Goal: Task Accomplishment & Management: Manage account settings

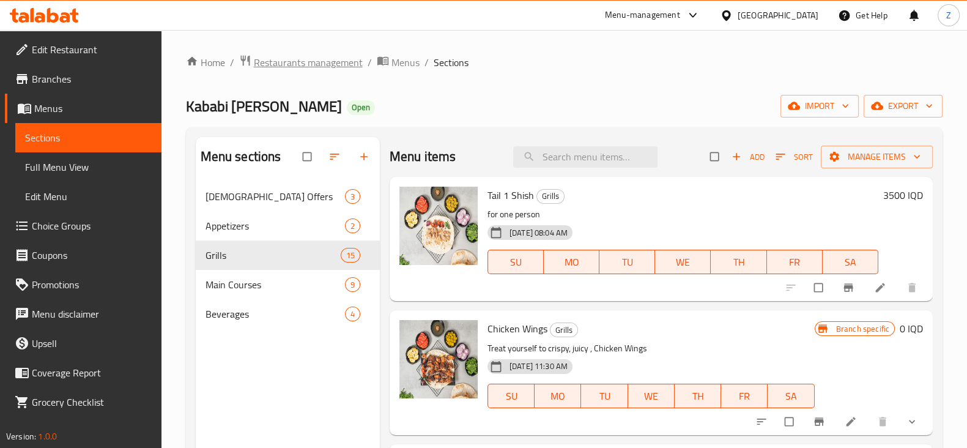
click at [312, 62] on span "Restaurants management" at bounding box center [308, 62] width 109 height 15
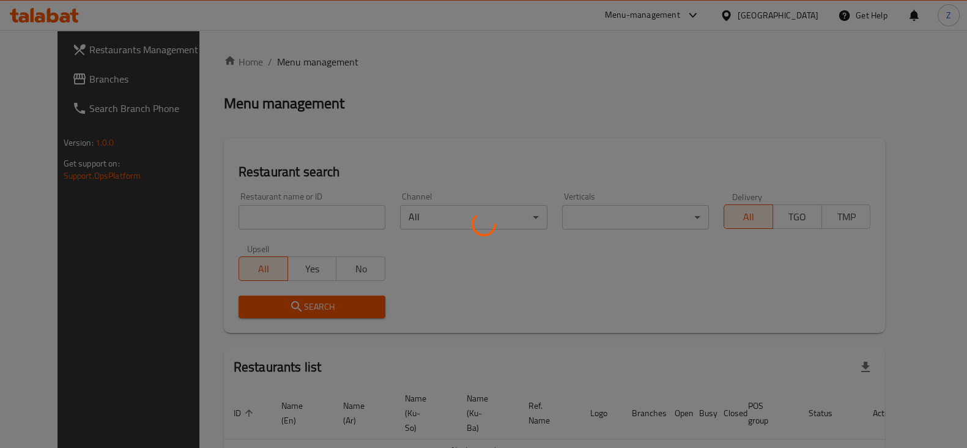
click at [305, 220] on div at bounding box center [483, 224] width 967 height 448
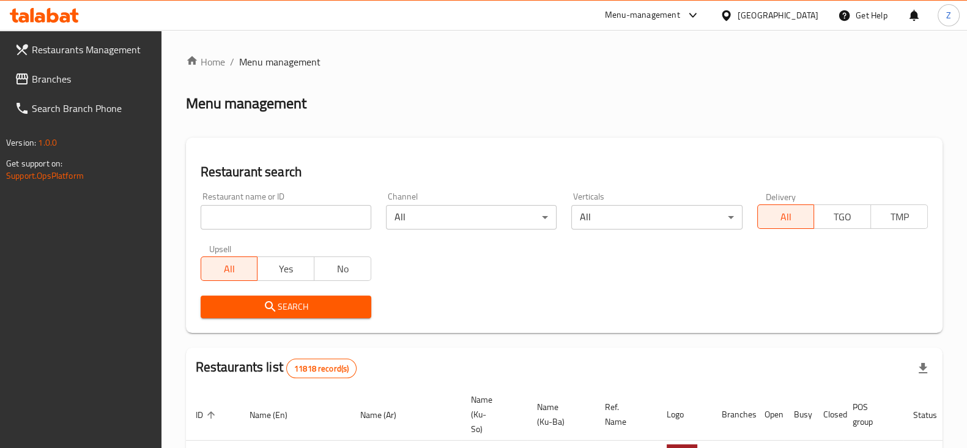
click at [307, 218] on input "search" at bounding box center [286, 217] width 171 height 24
type input "[PERSON_NAME]"
click button "Search" at bounding box center [286, 306] width 171 height 23
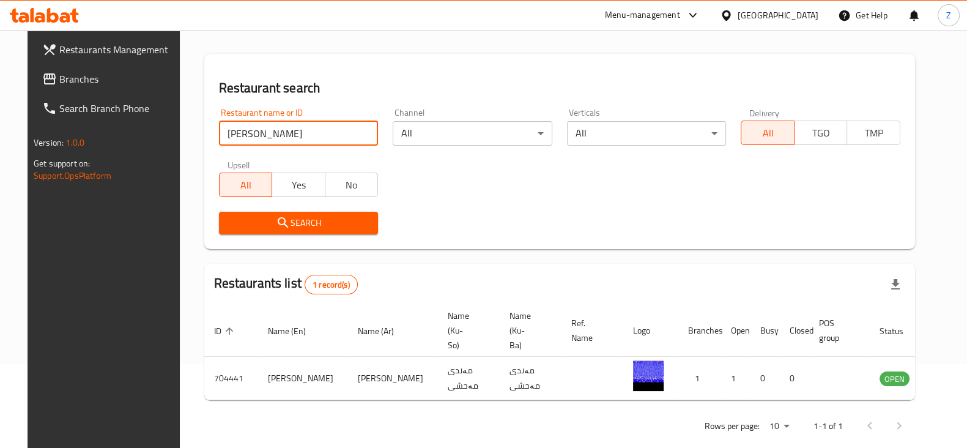
scroll to position [88, 0]
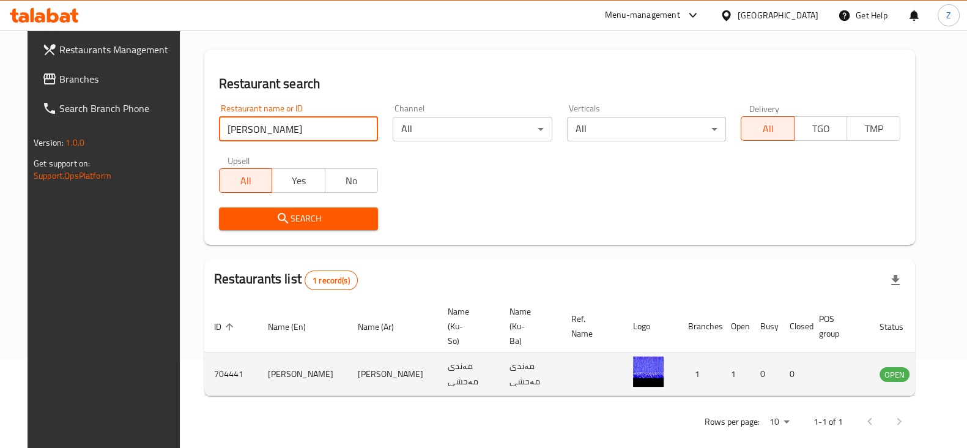
click at [934, 368] on td "enhanced table" at bounding box center [955, 373] width 42 height 43
click at [944, 366] on icon "enhanced table" at bounding box center [951, 373] width 15 height 15
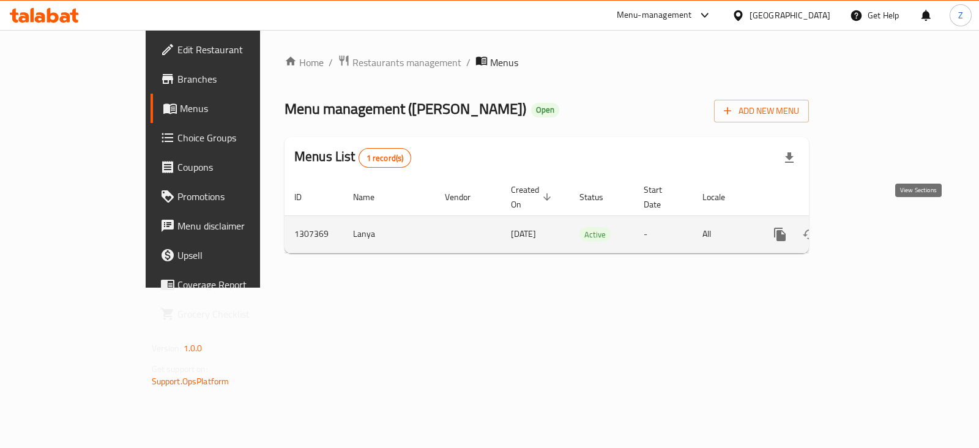
click at [875, 227] on icon "enhanced table" at bounding box center [868, 234] width 15 height 15
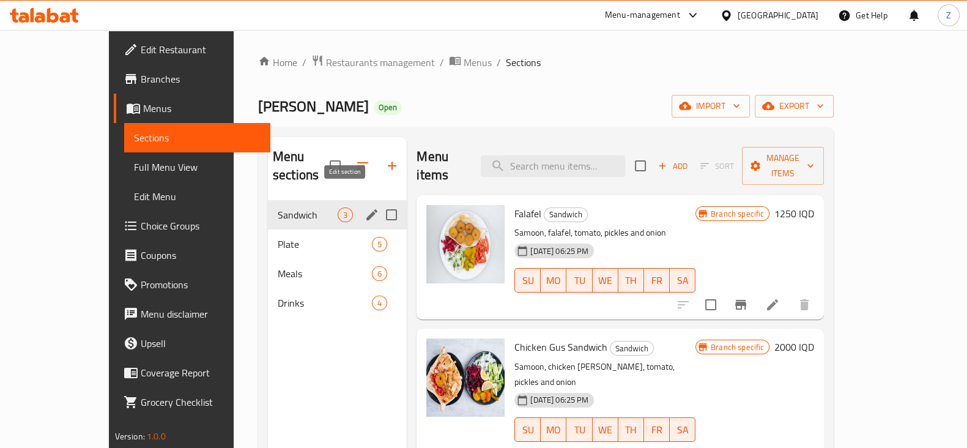
click at [365, 207] on icon "edit" at bounding box center [372, 214] width 15 height 15
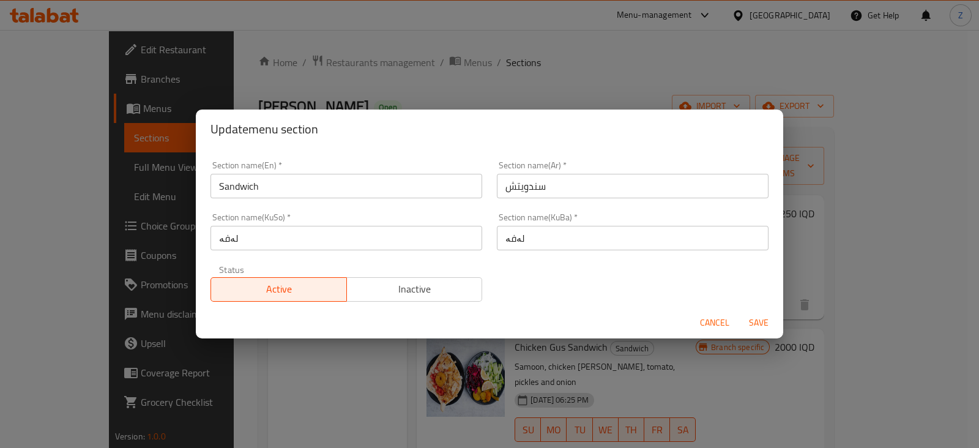
click at [406, 291] on span "Inactive" at bounding box center [415, 289] width 126 height 18
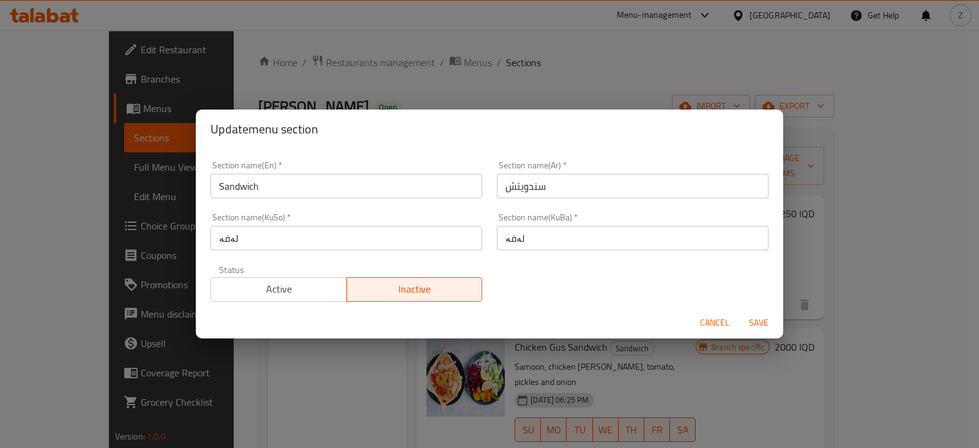
click at [760, 321] on span "Save" at bounding box center [758, 322] width 29 height 15
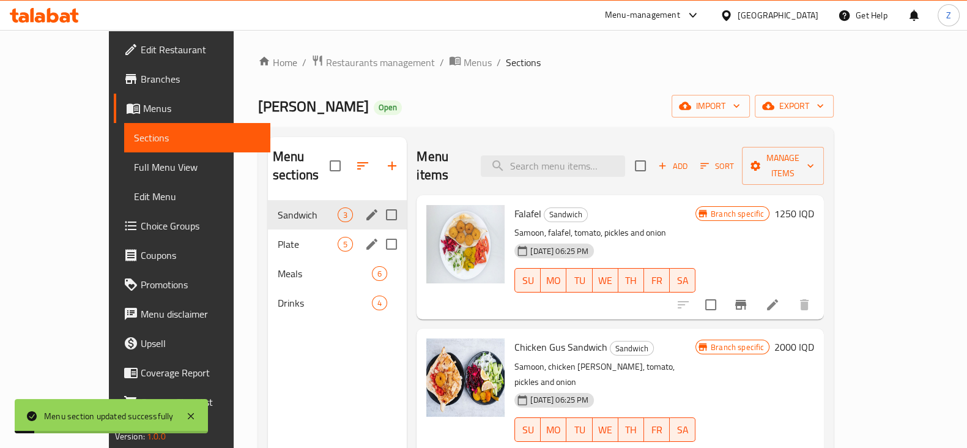
click at [291, 234] on div "Plate 5" at bounding box center [337, 243] width 139 height 29
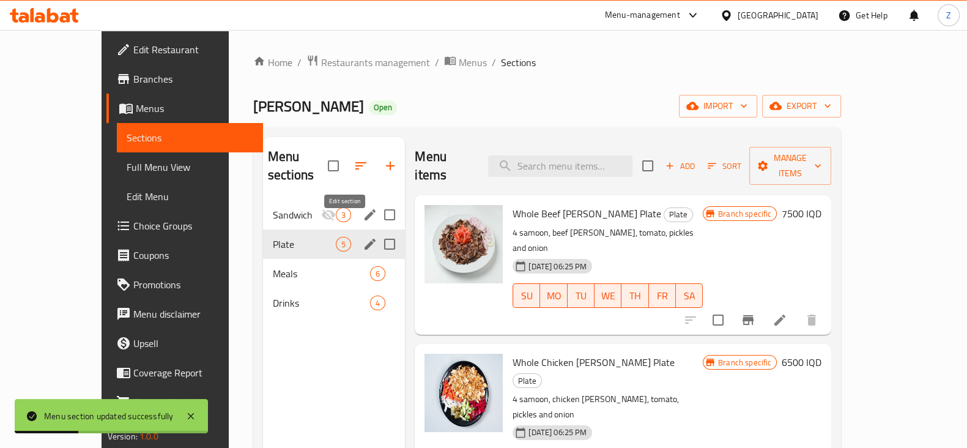
click at [363, 237] on icon "edit" at bounding box center [370, 244] width 15 height 15
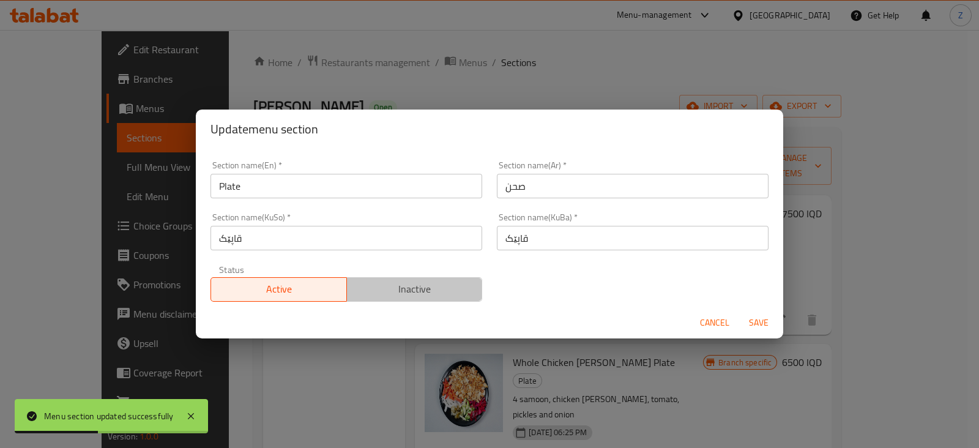
click at [431, 291] on span "Inactive" at bounding box center [415, 289] width 126 height 18
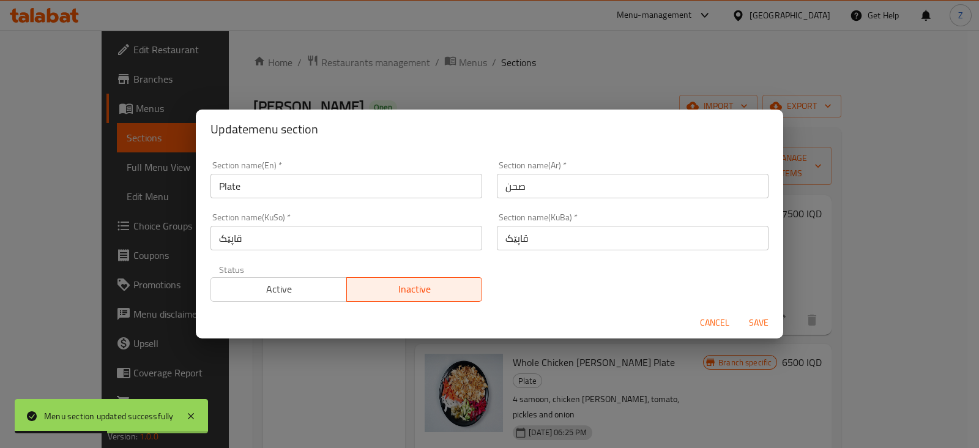
click at [763, 326] on span "Save" at bounding box center [758, 322] width 29 height 15
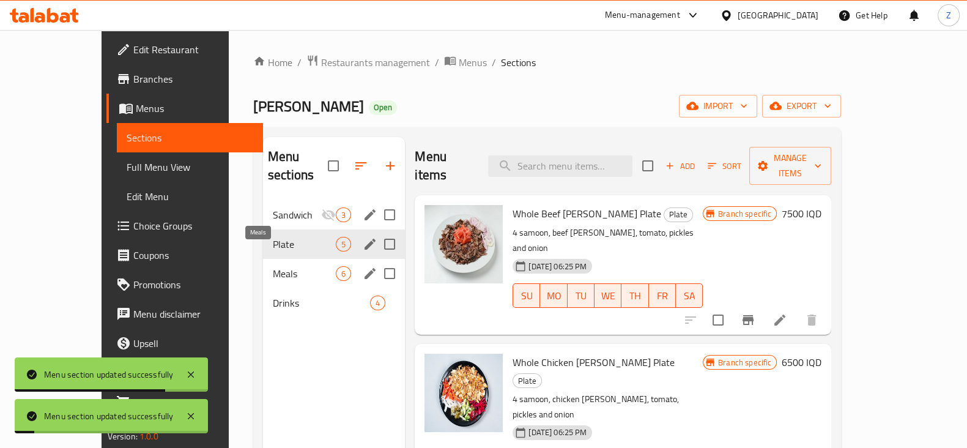
click at [284, 266] on span "Meals" at bounding box center [304, 273] width 63 height 15
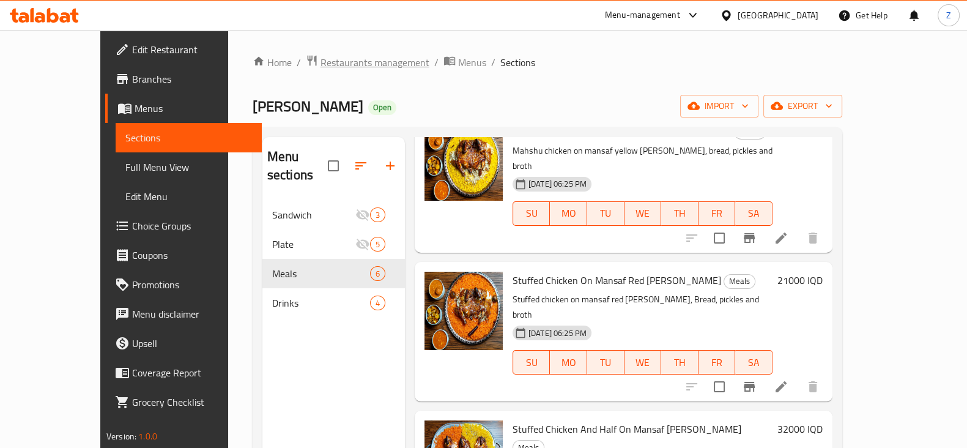
click at [321, 57] on span "Restaurants management" at bounding box center [375, 62] width 109 height 15
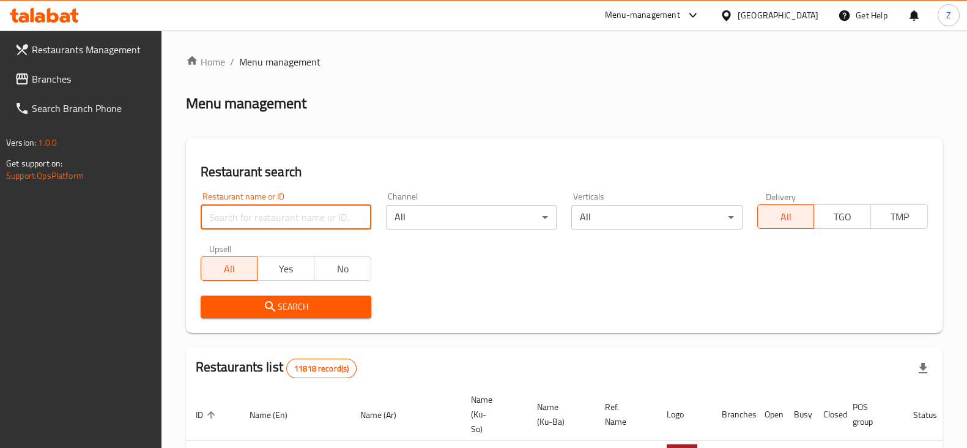
click at [291, 215] on input "search" at bounding box center [286, 217] width 171 height 24
type input "[PERSON_NAME]"
click button "Search" at bounding box center [286, 306] width 171 height 23
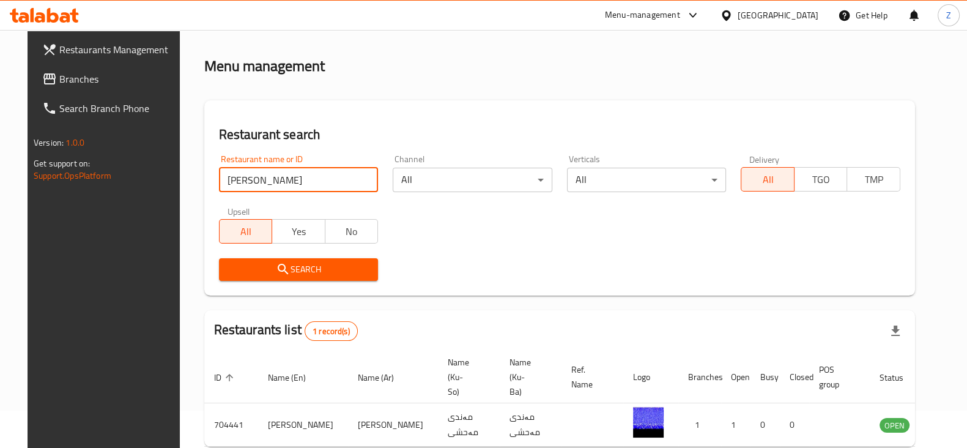
scroll to position [88, 0]
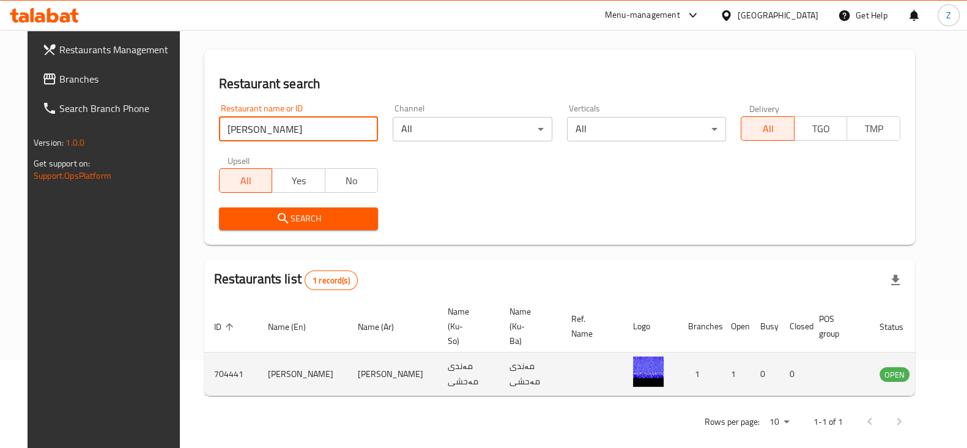
click at [944, 366] on icon "enhanced table" at bounding box center [951, 373] width 15 height 15
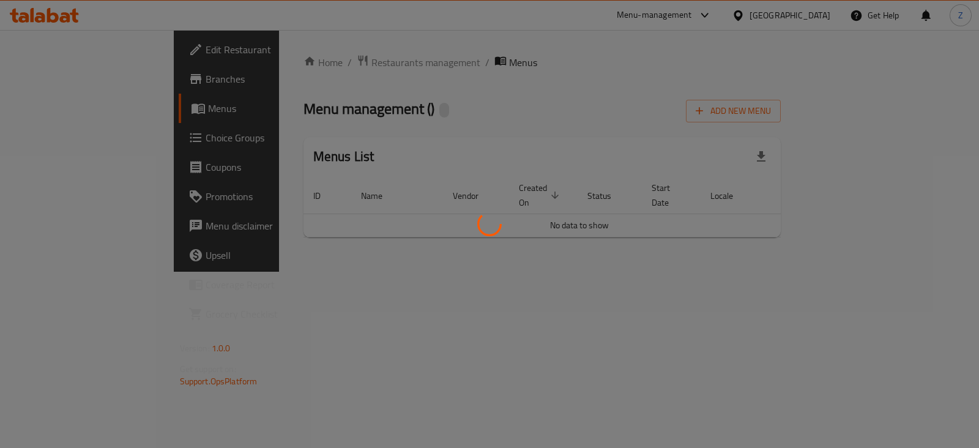
click at [59, 75] on div at bounding box center [489, 224] width 979 height 448
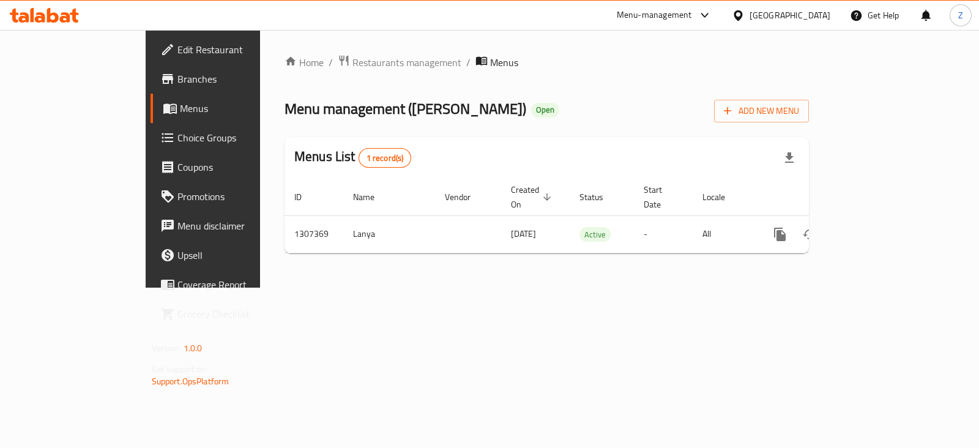
click at [177, 83] on span "Branches" at bounding box center [238, 79] width 122 height 15
